Goal: Check status

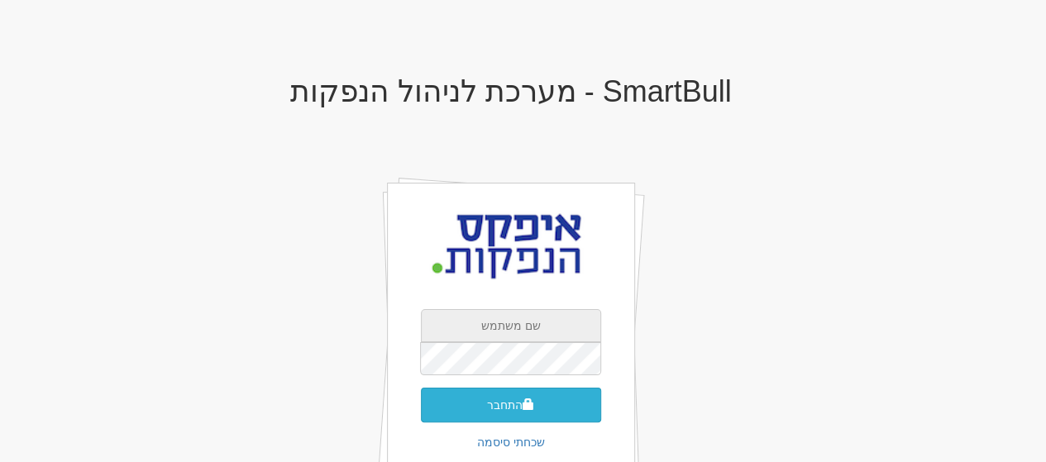
type input "[EMAIL_ADDRESS][DOMAIN_NAME]"
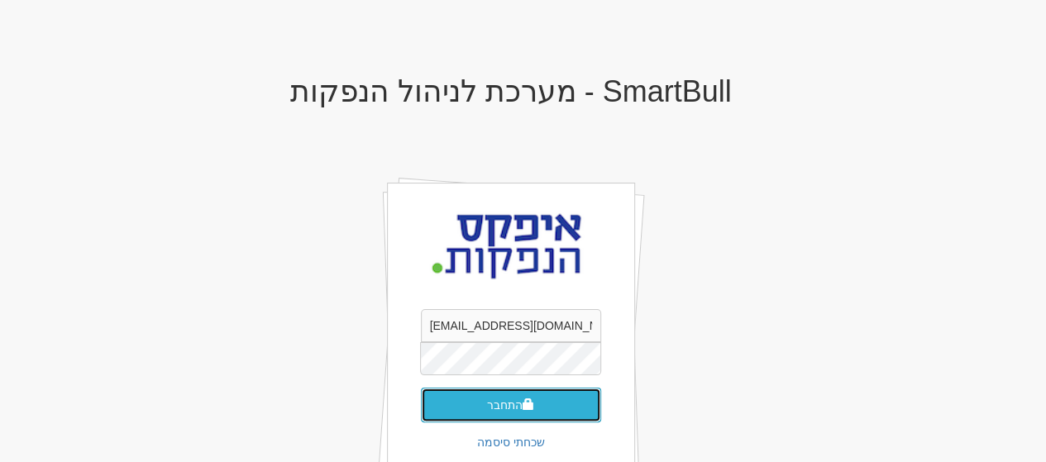
click at [512, 403] on button "התחבר" at bounding box center [511, 405] width 180 height 35
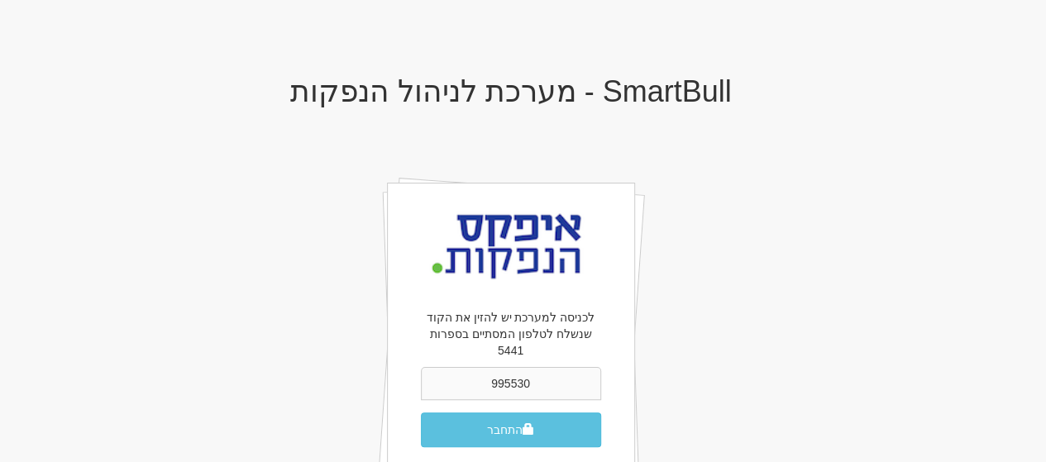
type input "995530"
click at [421, 412] on button "התחבר" at bounding box center [511, 429] width 180 height 35
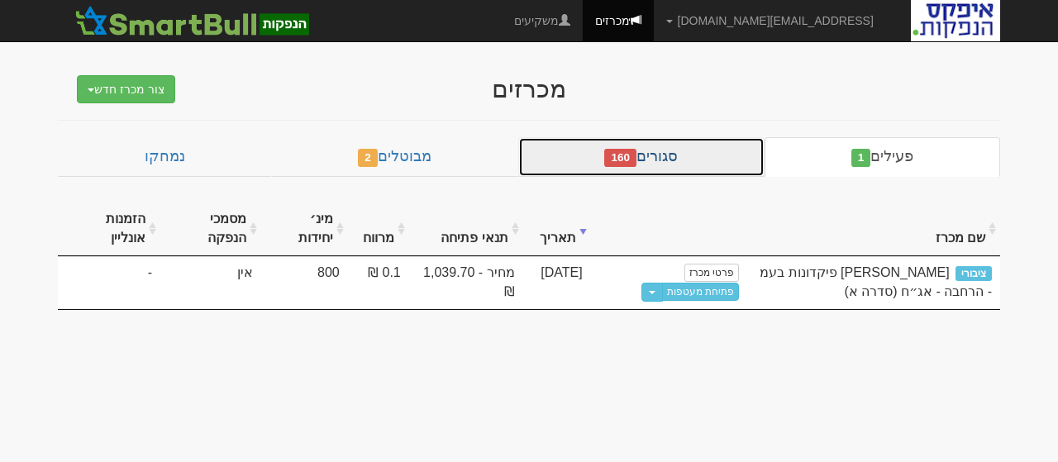
click at [636, 155] on span "160" at bounding box center [620, 158] width 32 height 18
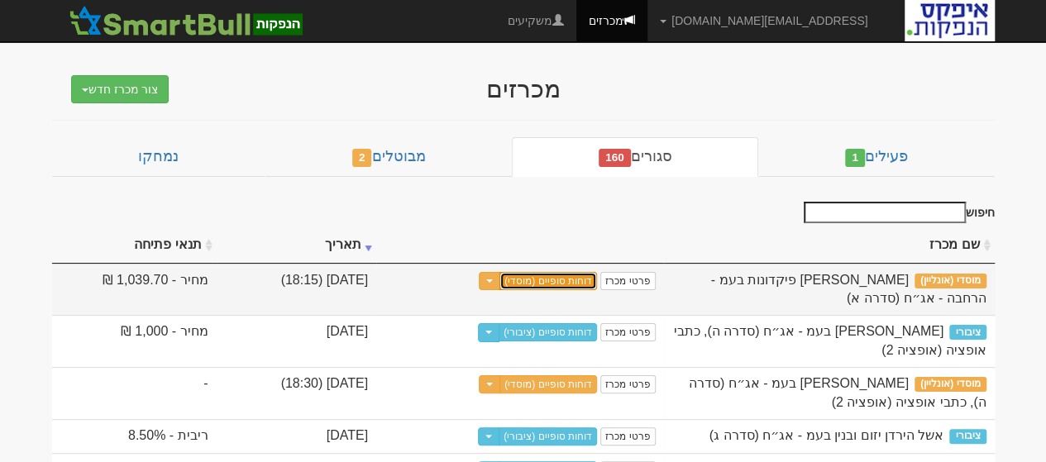
click at [597, 282] on link "דוחות סופיים (מוסדי)" at bounding box center [548, 281] width 98 height 18
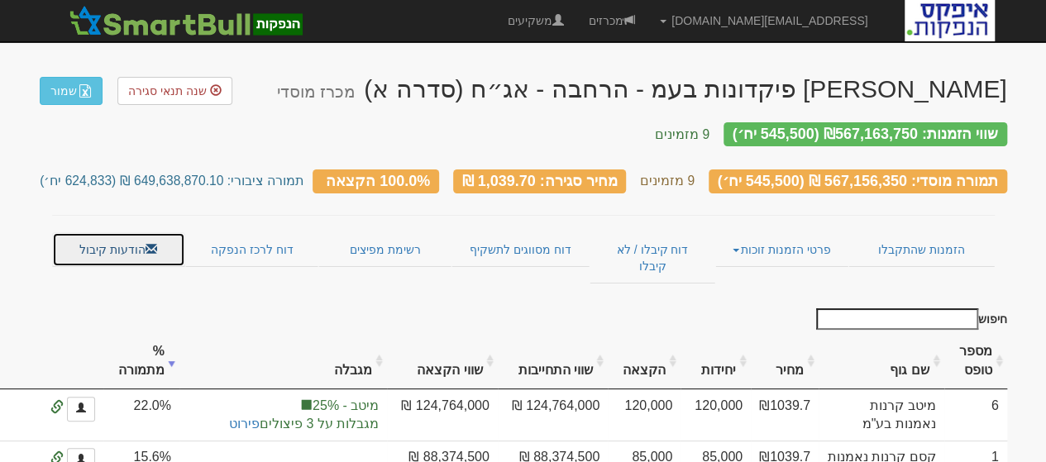
click at [126, 232] on link "הודעות קיבול" at bounding box center [118, 249] width 133 height 35
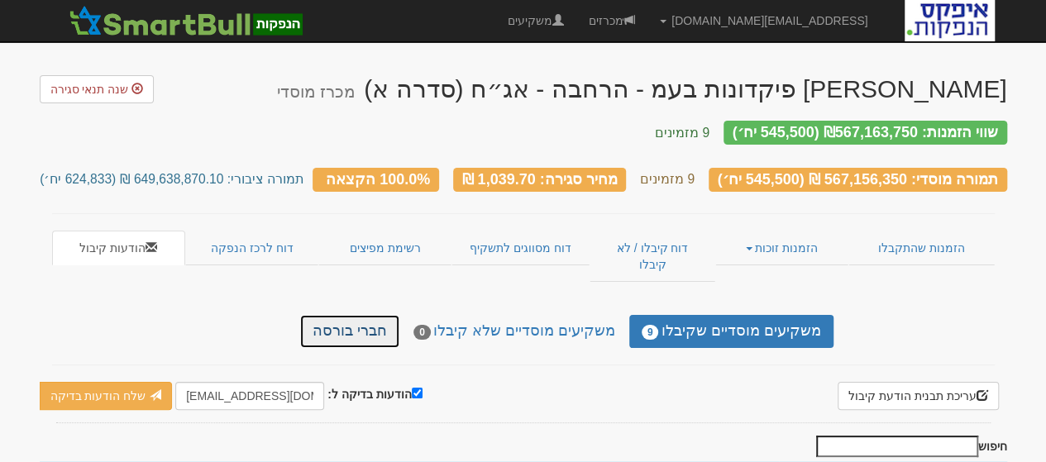
click at [363, 315] on link "חברי בורסה" at bounding box center [349, 331] width 99 height 33
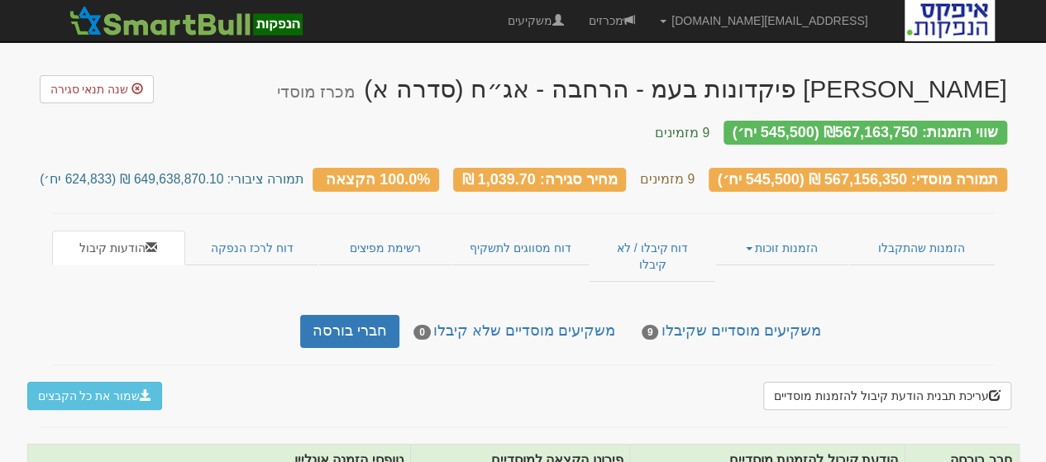
scroll to position [164, 0]
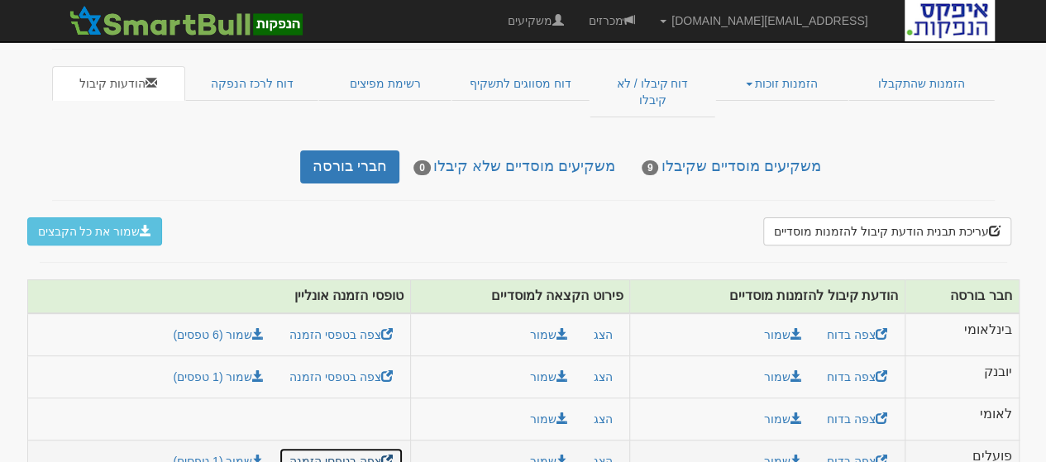
click at [339, 447] on link "צפה בטפסי הזמנה" at bounding box center [341, 461] width 125 height 28
click at [858, 447] on link "צפה בדוח" at bounding box center [857, 461] width 82 height 28
click at [602, 447] on button "הצג" at bounding box center [602, 461] width 41 height 28
click at [599, 447] on button "הצג" at bounding box center [602, 461] width 41 height 28
click at [598, 447] on button "הצג" at bounding box center [602, 461] width 41 height 28
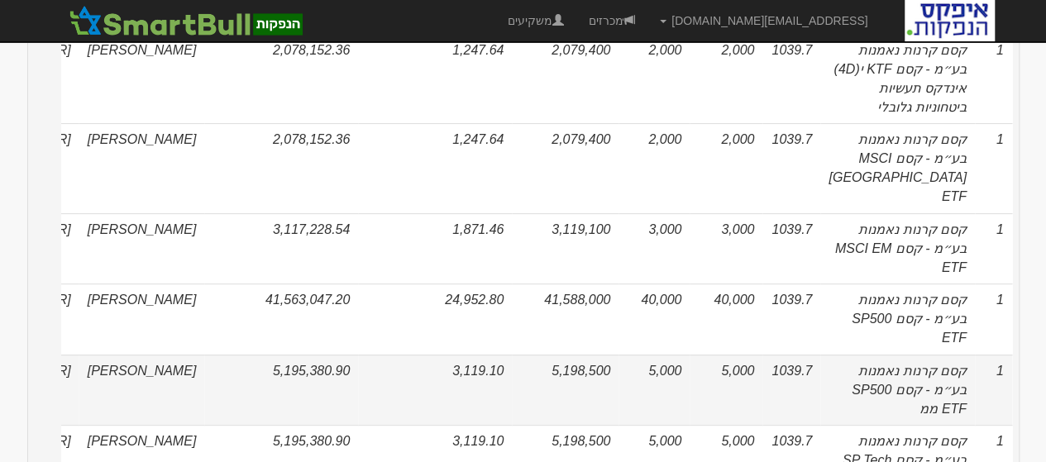
scroll to position [780, 0]
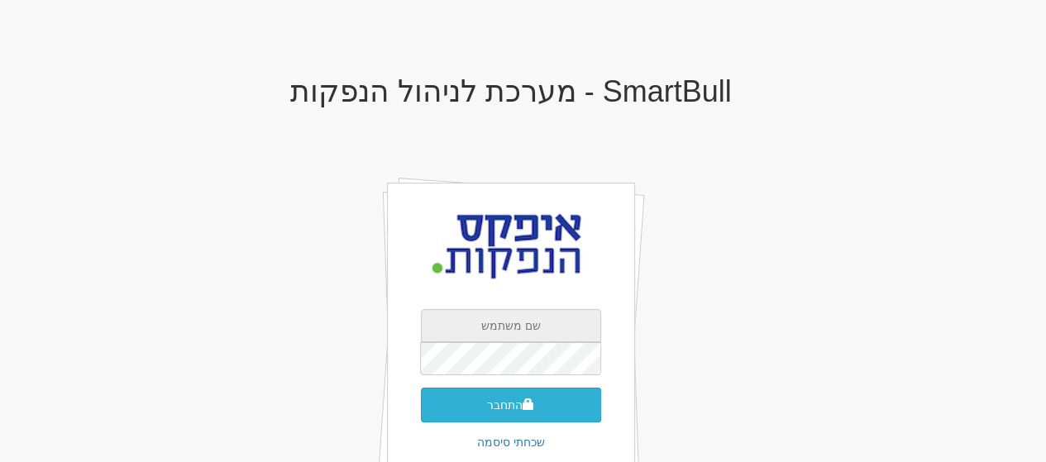
type input "[EMAIL_ADDRESS][DOMAIN_NAME]"
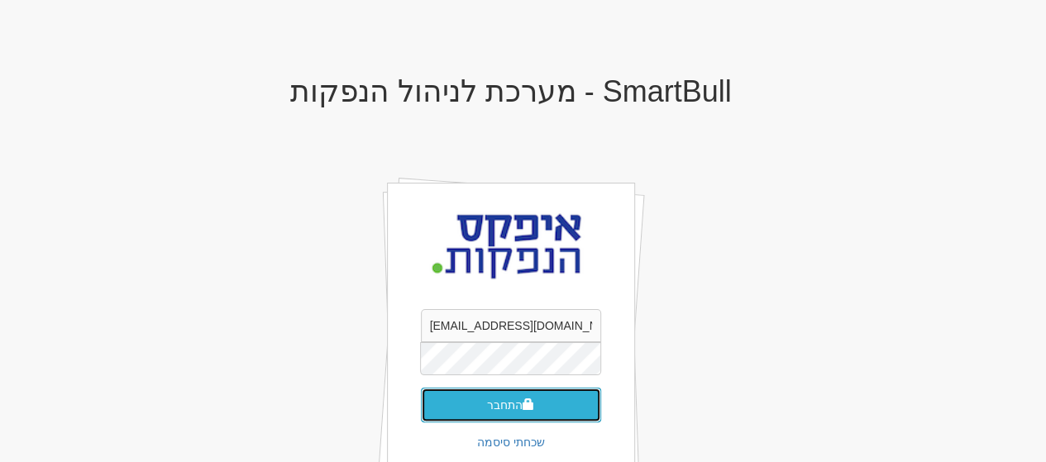
click at [516, 401] on button "התחבר" at bounding box center [511, 405] width 180 height 35
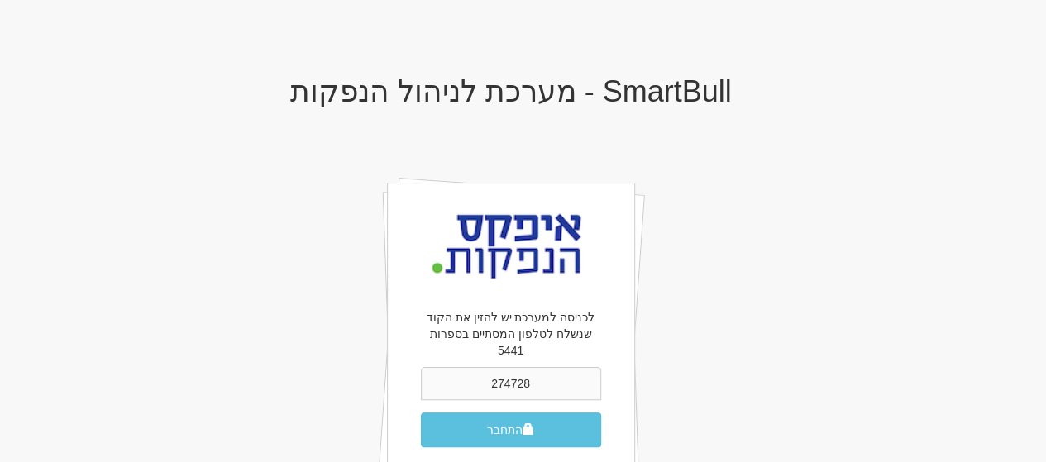
type input "274728"
click at [421, 412] on button "התחבר" at bounding box center [511, 429] width 180 height 35
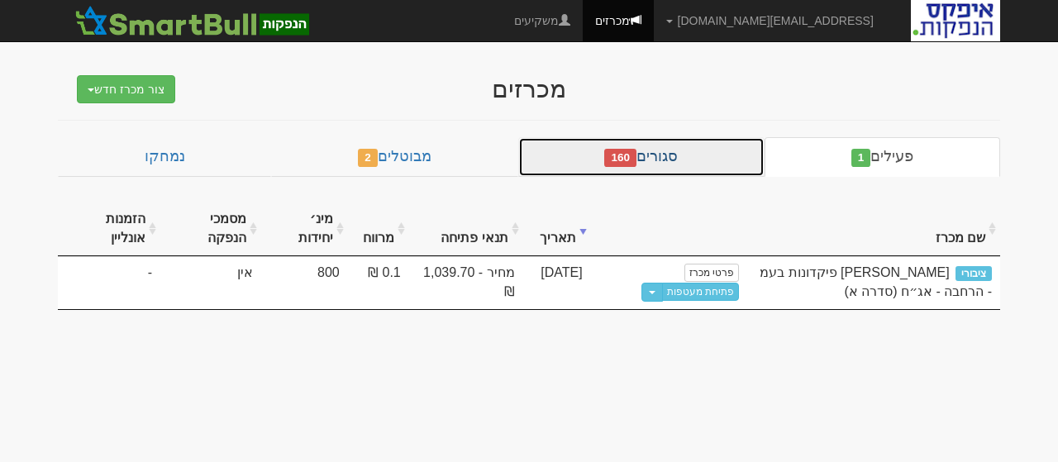
click at [674, 157] on link "סגורים 160" at bounding box center [641, 157] width 246 height 40
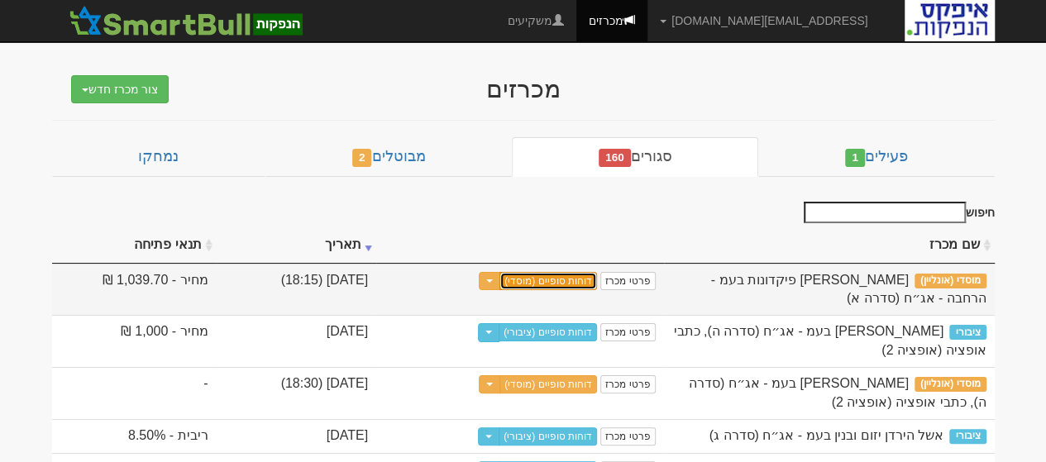
click at [597, 275] on link "דוחות סופיים (מוסדי)" at bounding box center [548, 281] width 98 height 18
